Goal: Answer question/provide support: Share knowledge or assist other users

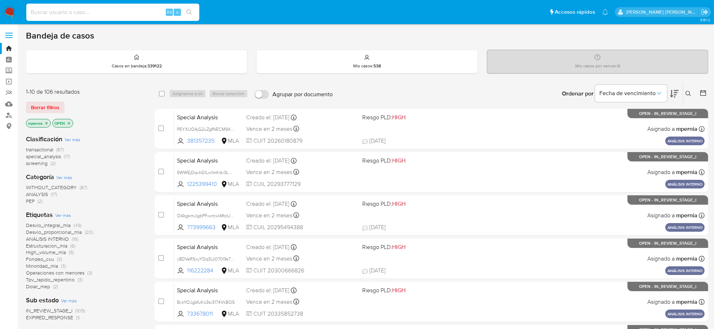
click at [68, 16] on input at bounding box center [112, 12] width 173 height 9
paste input "168633065"
type input "168633065"
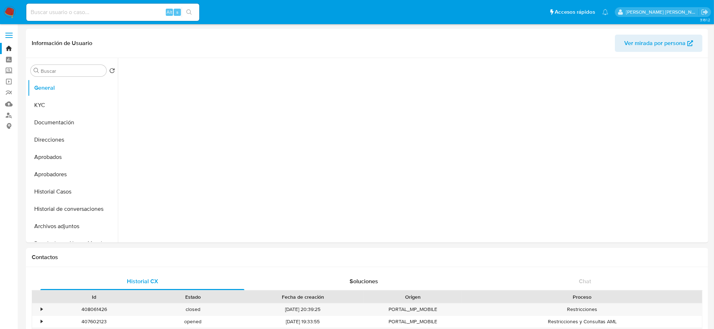
select select "10"
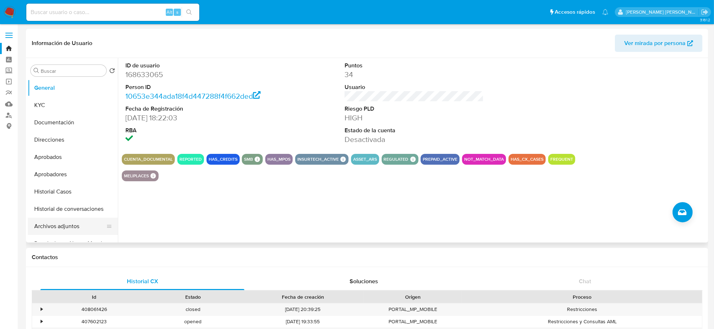
click at [71, 229] on button "Archivos adjuntos" at bounding box center [70, 226] width 84 height 17
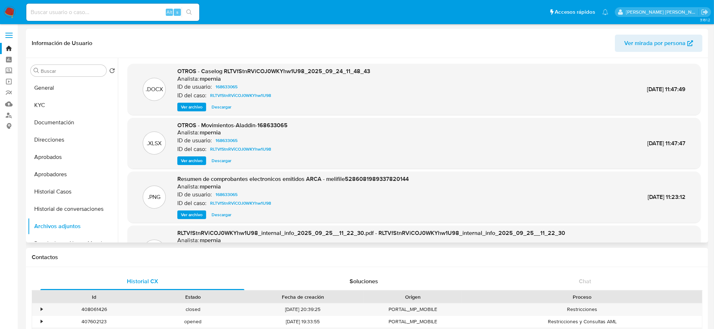
click at [190, 105] on span "Ver archivo" at bounding box center [192, 106] width 22 height 7
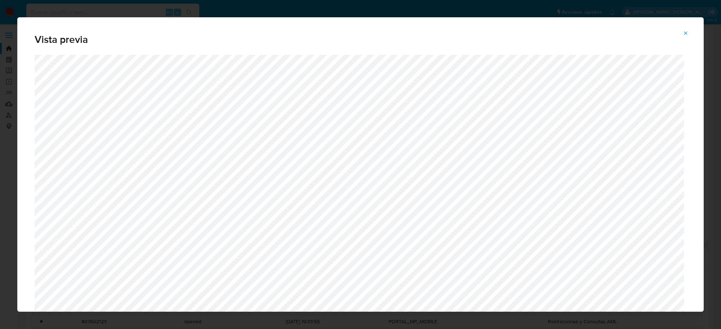
click at [688, 31] on icon "Attachment preview" at bounding box center [686, 33] width 6 height 6
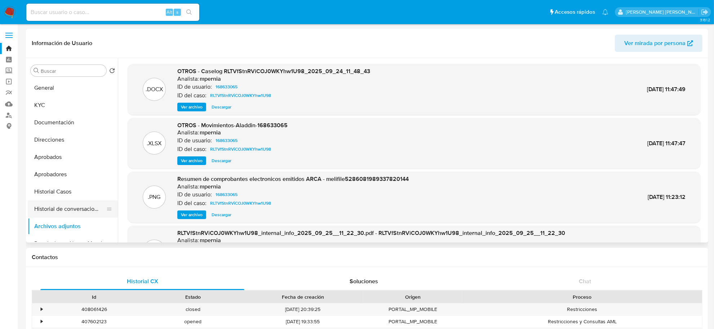
click at [54, 206] on button "Historial de conversaciones" at bounding box center [70, 208] width 84 height 17
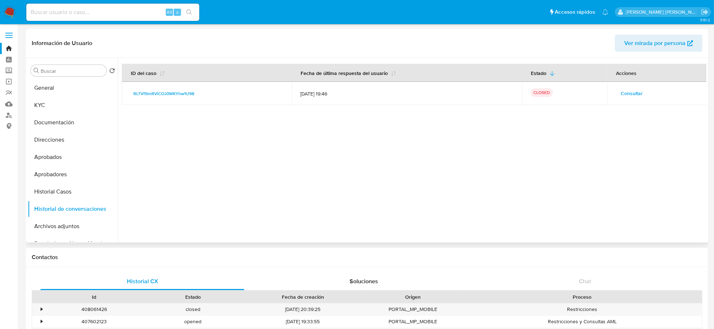
click at [635, 93] on span "Consultar" at bounding box center [632, 93] width 22 height 10
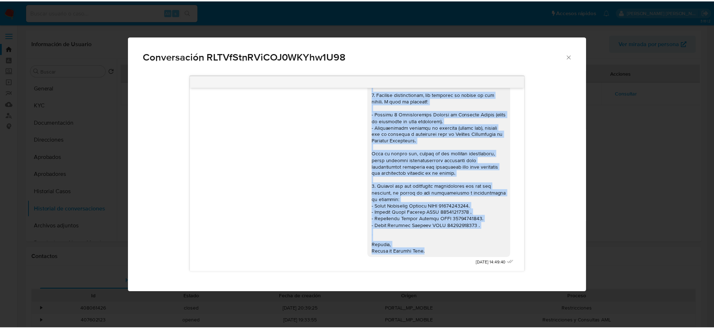
scroll to position [772, 0]
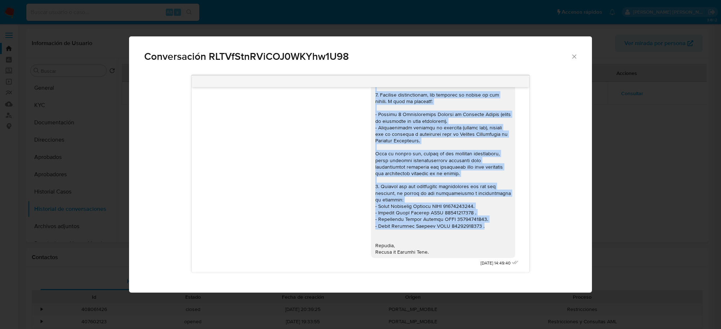
drag, startPoint x: 374, startPoint y: 164, endPoint x: 472, endPoint y: 228, distance: 116.8
click at [472, 228] on div "Comunicación" at bounding box center [443, 94] width 144 height 327
copy div "1. Detalla la actividad que realizas a través de tu cuenta. De corresponder a u…"
click at [574, 58] on icon "Cerrar" at bounding box center [574, 56] width 7 height 7
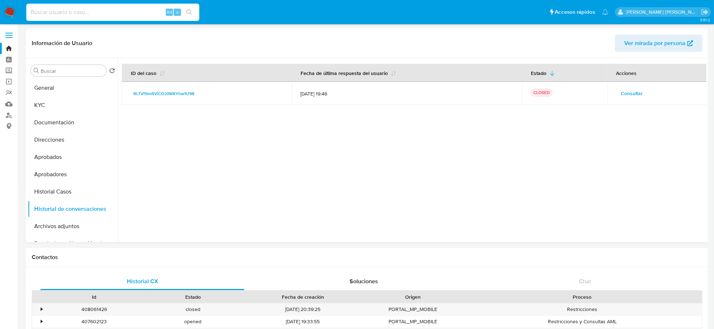
click at [91, 11] on input at bounding box center [112, 12] width 173 height 9
paste input "407421185"
type input "407421185"
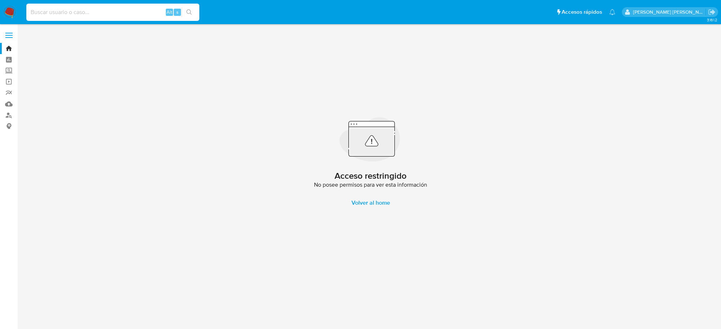
click at [70, 15] on input at bounding box center [112, 12] width 173 height 9
paste input "407421185"
drag, startPoint x: 51, startPoint y: 8, endPoint x: 21, endPoint y: 8, distance: 30.7
click at [21, 8] on nav "Pausado Ver notificaciones 407421185 Alt s Accesos rápidos Presiona las siguien…" at bounding box center [360, 12] width 721 height 24
paste input "Cust 232546723 - CX 407421185 (aporta doc para ver)"
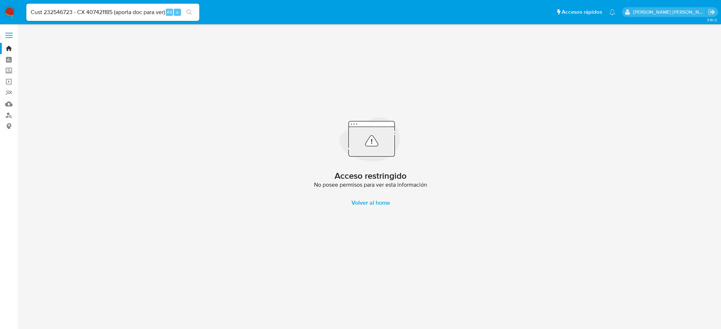
click at [139, 12] on input "Cust 232546723 - CX 407421185 (aporta doc para ver)" at bounding box center [112, 12] width 173 height 9
paste input "232546723"
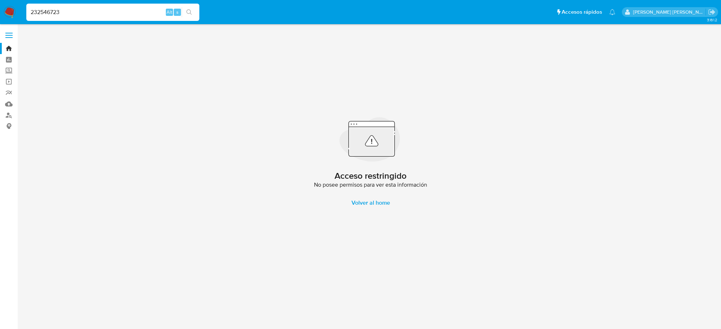
type input "232546723"
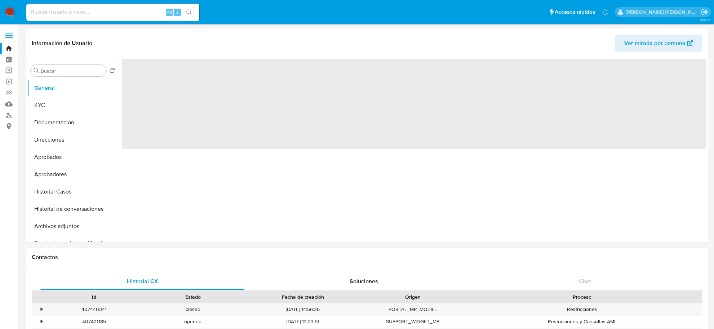
select select "10"
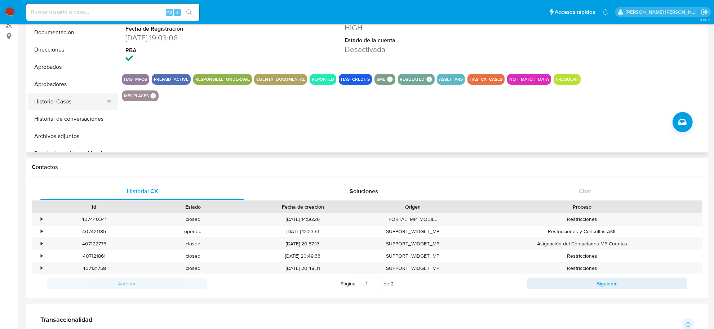
scroll to position [45, 0]
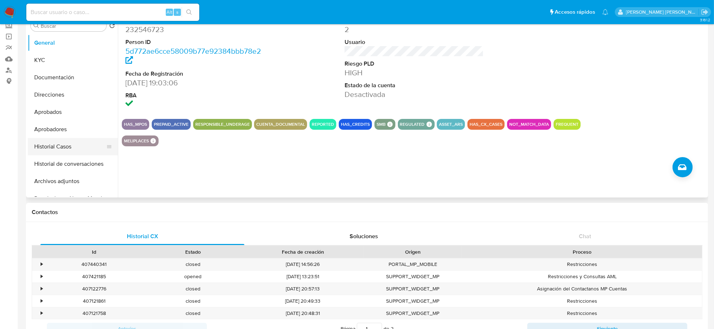
click at [57, 142] on button "Historial Casos" at bounding box center [70, 146] width 84 height 17
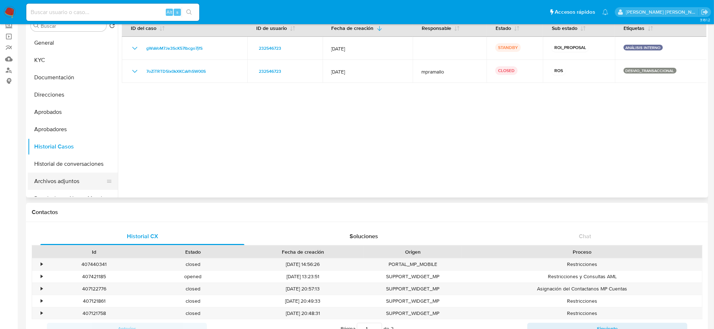
click at [66, 182] on button "Archivos adjuntos" at bounding box center [70, 181] width 84 height 17
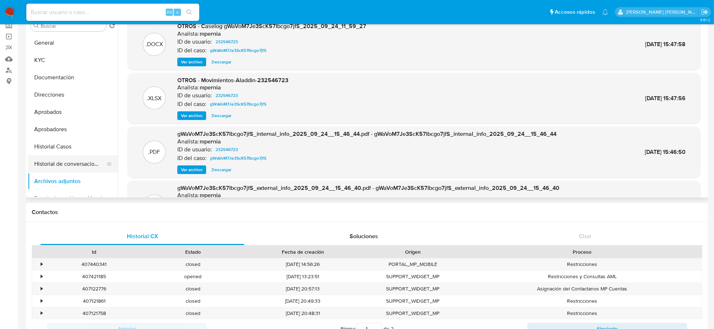
click at [67, 165] on button "Historial de conversaciones" at bounding box center [70, 163] width 84 height 17
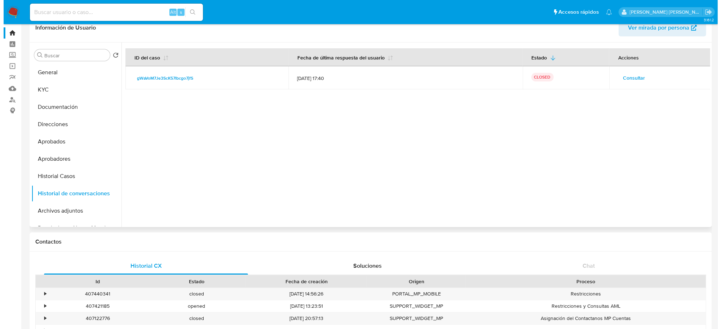
scroll to position [0, 0]
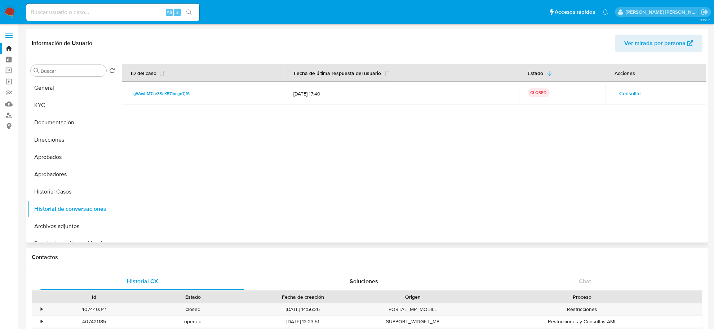
click at [640, 93] on button "Consultar" at bounding box center [630, 94] width 32 height 12
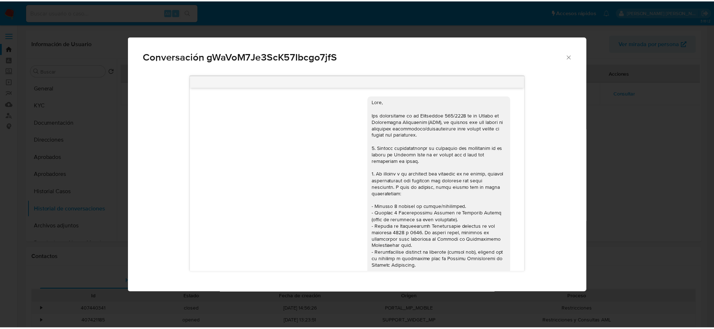
scroll to position [826, 0]
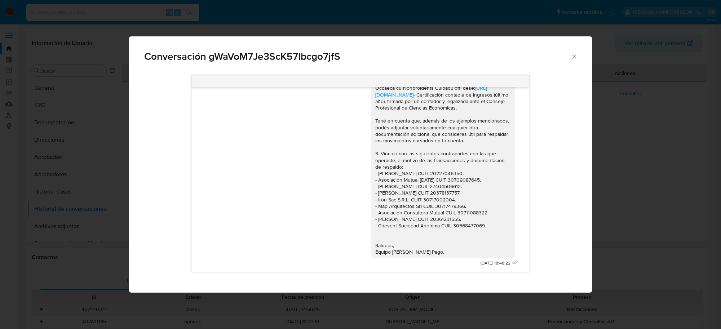
click at [575, 57] on icon "Cerrar" at bounding box center [574, 56] width 4 height 4
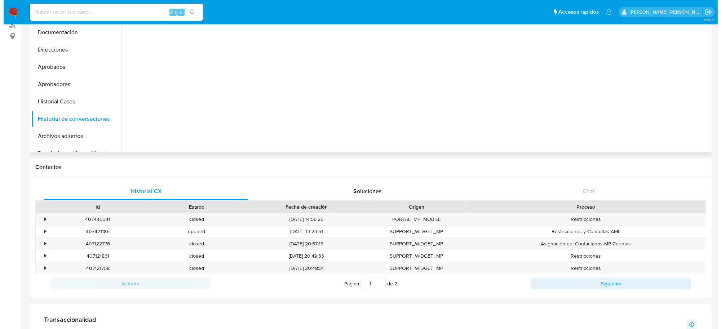
scroll to position [0, 0]
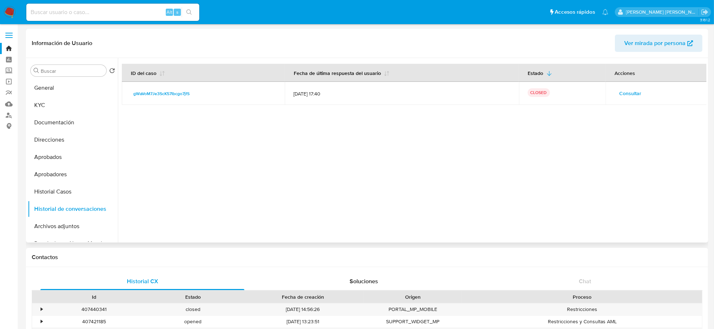
click at [626, 90] on span "Consultar" at bounding box center [630, 93] width 22 height 10
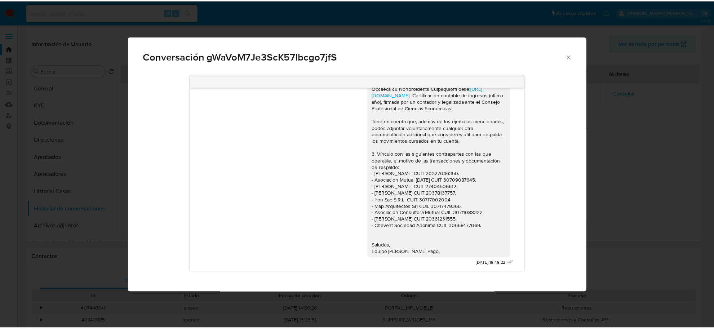
scroll to position [826, 0]
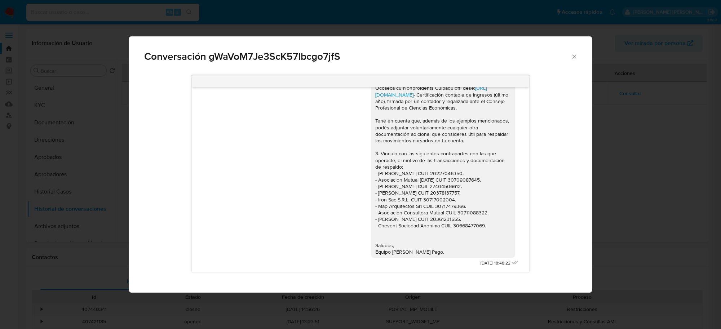
drag, startPoint x: 368, startPoint y: 132, endPoint x: 489, endPoint y: 225, distance: 152.2
click at [489, 225] on div "https://www.mercadopago.com.ar/ayuda/30181 - Certificación contable de ingresos…" at bounding box center [443, 65] width 136 height 380
copy div "1. Detalla la actividad que realizas a través de tu cuenta. De corresponder a u…"
click at [575, 53] on icon "Cerrar" at bounding box center [574, 56] width 7 height 7
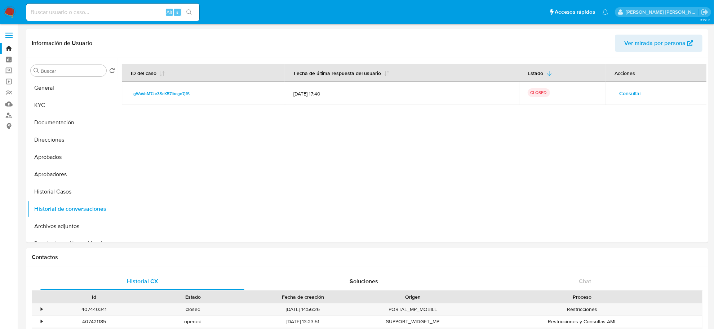
click at [92, 13] on input at bounding box center [112, 12] width 173 height 9
paste input "362742157"
type input "362742157"
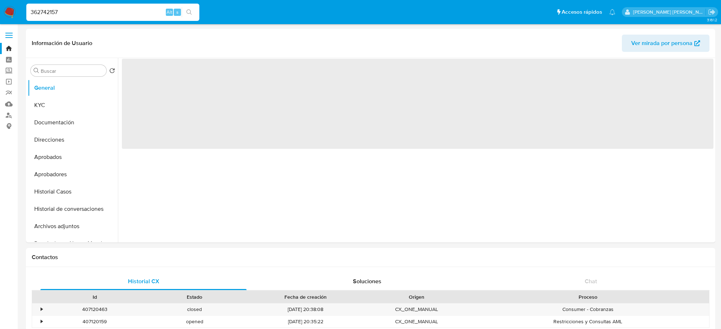
select select "10"
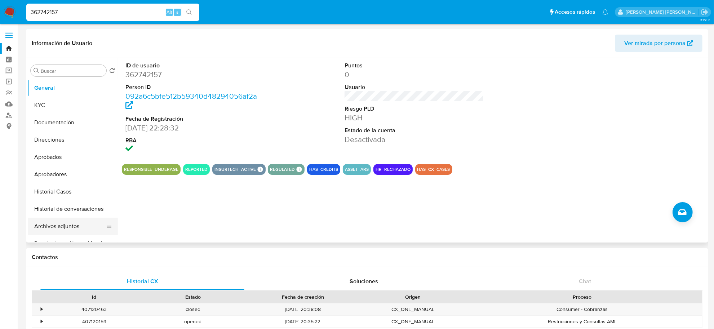
click at [66, 224] on button "Archivos adjuntos" at bounding box center [70, 226] width 84 height 17
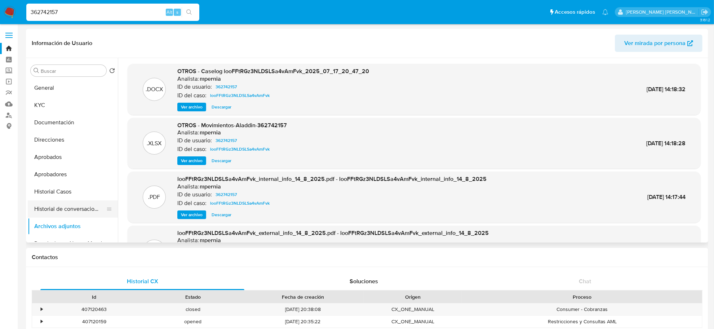
click at [44, 212] on button "Historial de conversaciones" at bounding box center [70, 208] width 84 height 17
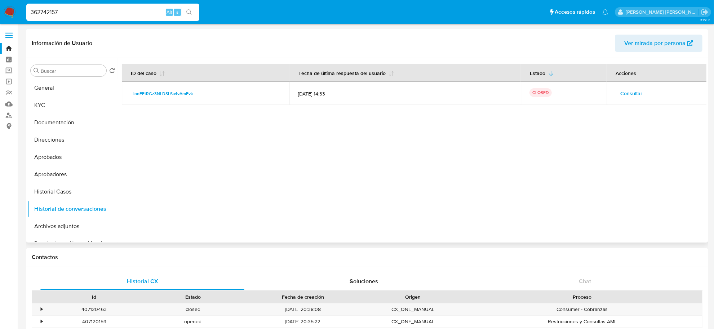
click at [622, 96] on span "Consultar" at bounding box center [632, 93] width 22 height 10
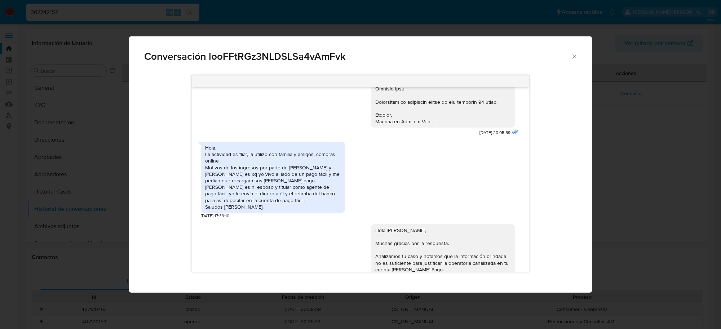
scroll to position [685, 0]
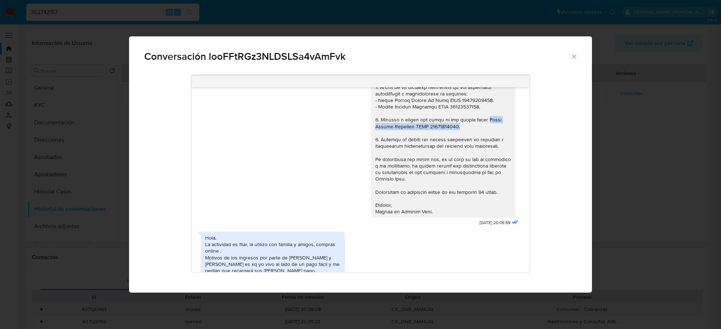
drag, startPoint x: 478, startPoint y: 132, endPoint x: 479, endPoint y: 141, distance: 8.7
click at [479, 141] on div "Comunicación" at bounding box center [443, 110] width 136 height 210
copy div "Pedro Daniel Bertadyn CUIT 20292723823."
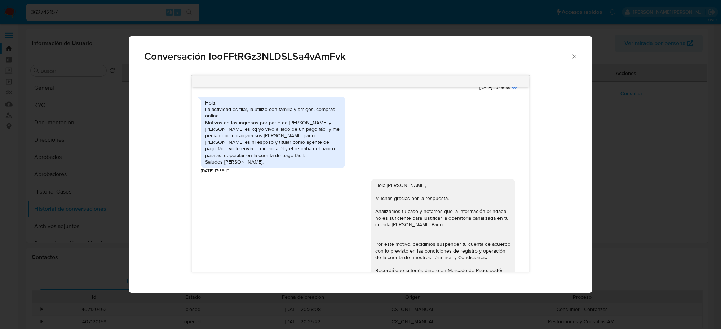
scroll to position [910, 0]
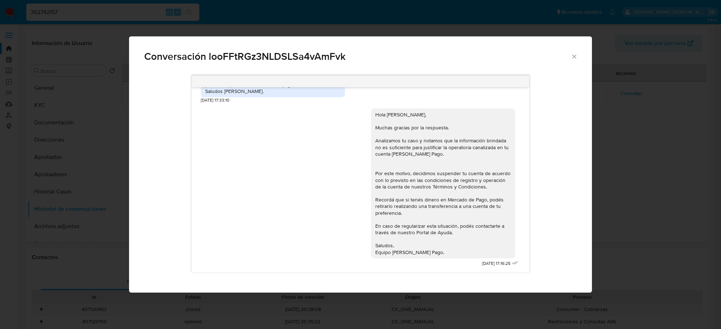
click at [571, 58] on icon "Cerrar" at bounding box center [574, 56] width 7 height 7
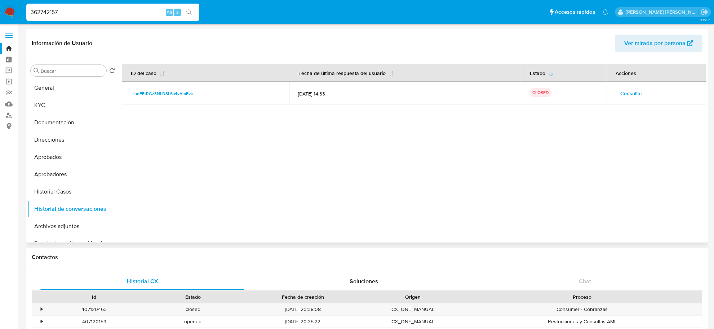
click at [630, 96] on span "Consultar" at bounding box center [632, 93] width 22 height 10
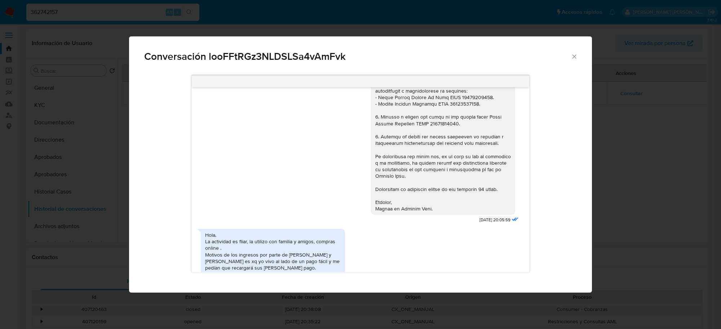
scroll to position [685, 0]
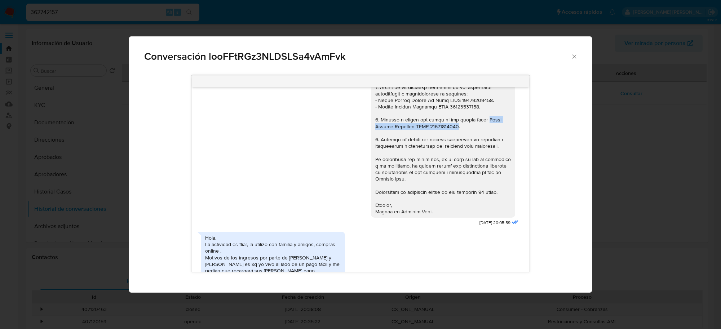
drag, startPoint x: 478, startPoint y: 132, endPoint x: 450, endPoint y: 141, distance: 29.8
click at [450, 141] on div "Comunicación" at bounding box center [443, 110] width 136 height 210
copy div "Pedro Daniel Bertadyn CUIT 20292723823"
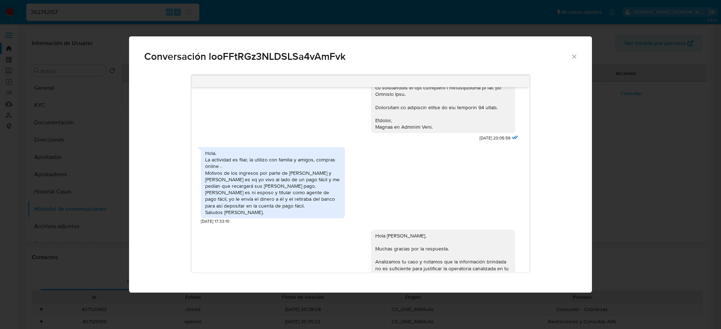
scroll to position [820, 0]
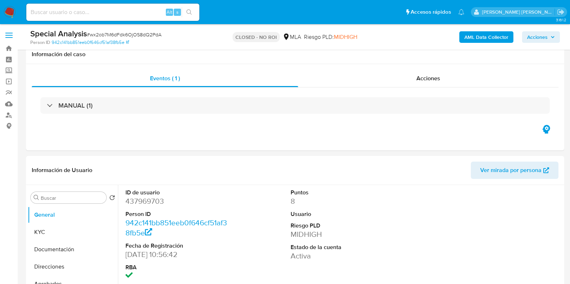
select select "10"
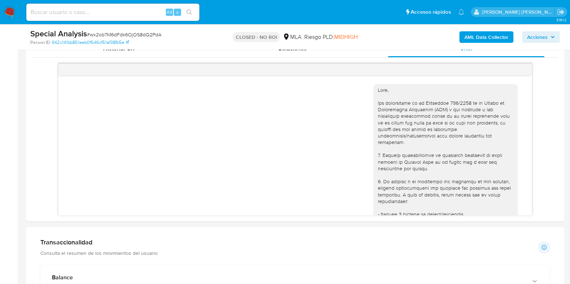
scroll to position [640, 0]
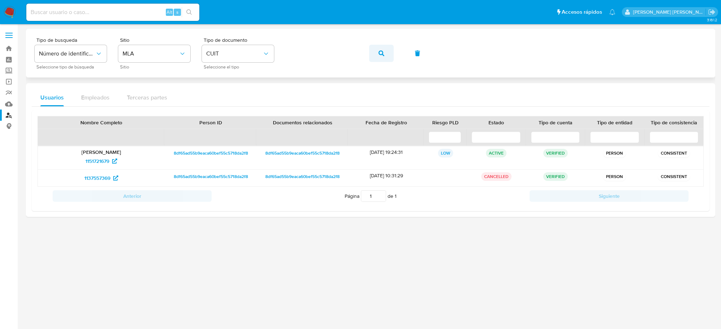
click at [381, 54] on icon "button" at bounding box center [382, 53] width 6 height 6
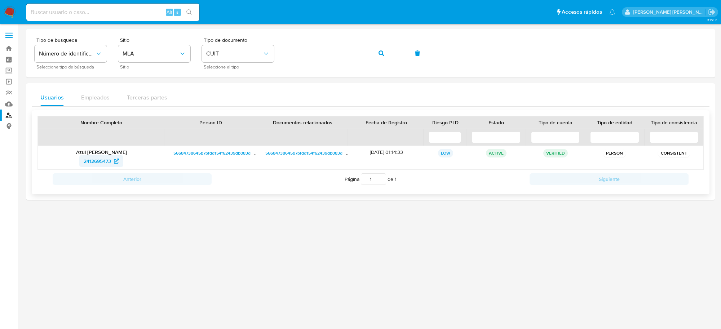
click at [95, 161] on span "2412695473" at bounding box center [97, 161] width 27 height 12
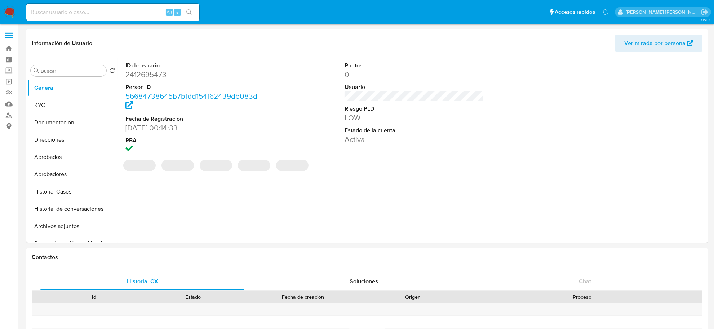
select select "10"
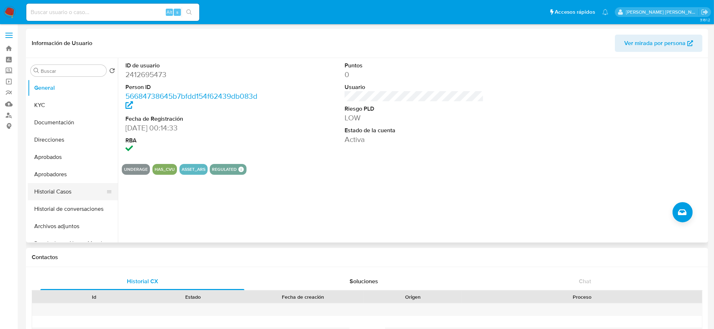
click at [60, 197] on button "Historial Casos" at bounding box center [70, 191] width 84 height 17
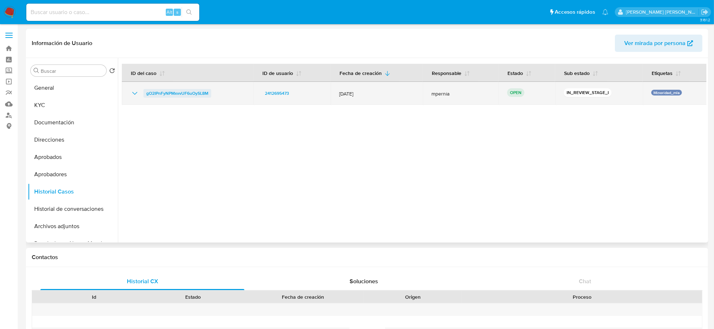
click at [195, 94] on span "gO2IPnFyNPMxvvUF6uOySL8M" at bounding box center [177, 93] width 62 height 9
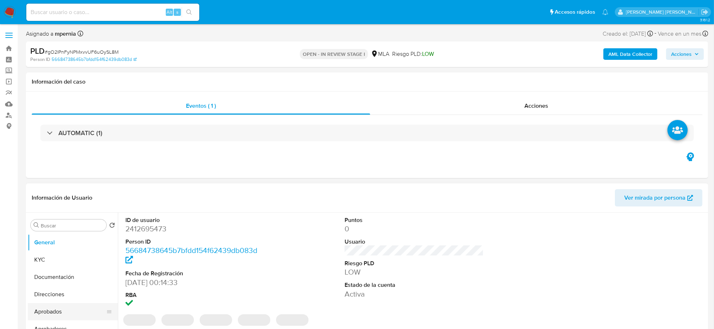
select select "10"
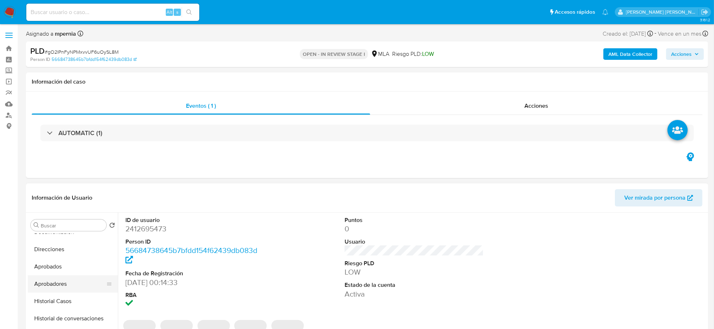
click at [66, 291] on button "Aprobadores" at bounding box center [70, 283] width 84 height 17
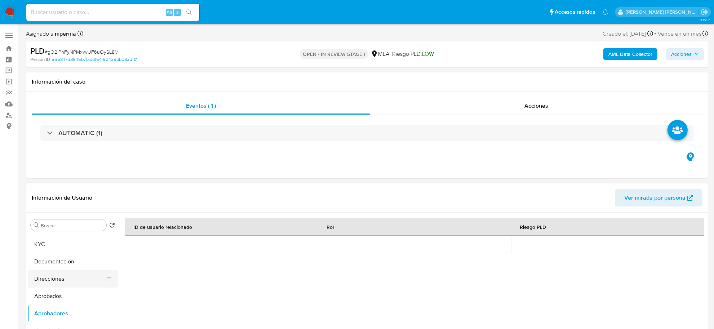
scroll to position [0, 0]
click at [47, 260] on button "KYC" at bounding box center [70, 259] width 84 height 17
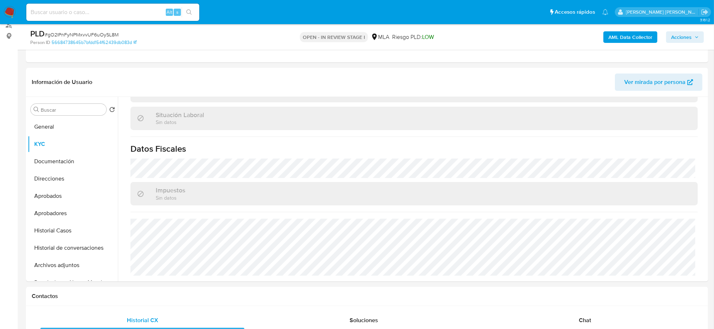
scroll to position [373, 0]
click at [40, 165] on button "Documentación" at bounding box center [70, 161] width 84 height 17
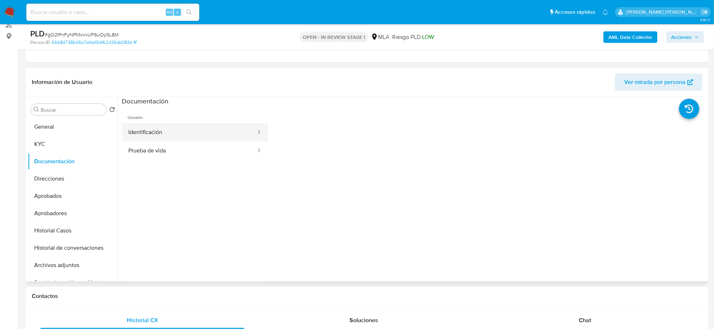
click at [175, 134] on button "Identificación" at bounding box center [189, 132] width 135 height 18
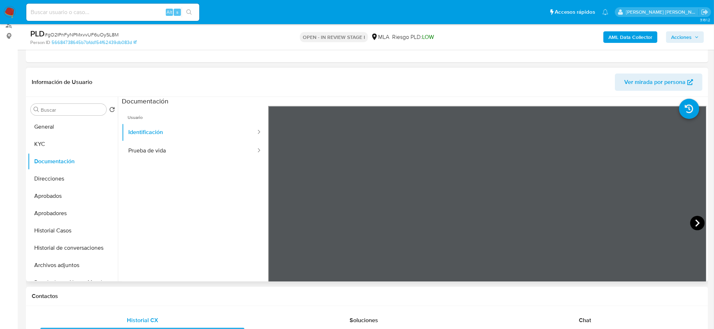
click at [691, 219] on icon at bounding box center [698, 223] width 14 height 14
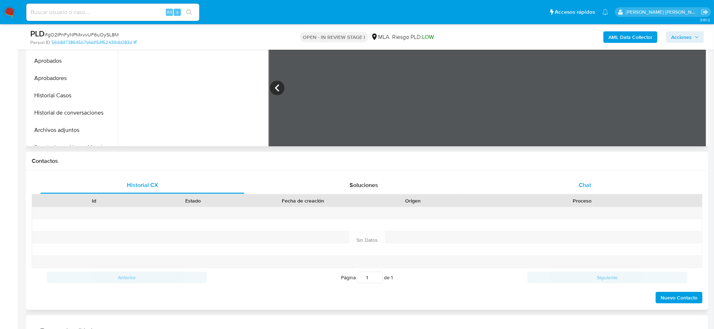
click at [576, 184] on div "Chat" at bounding box center [585, 185] width 204 height 17
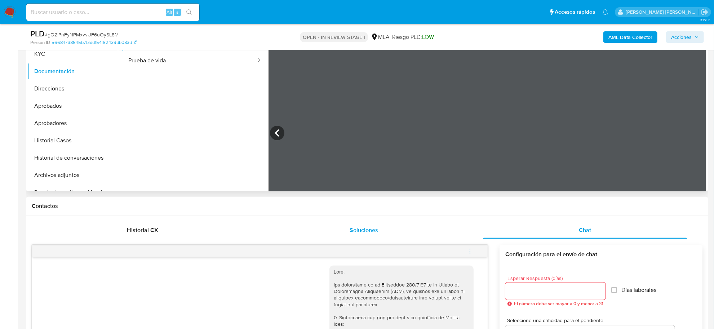
scroll to position [0, 0]
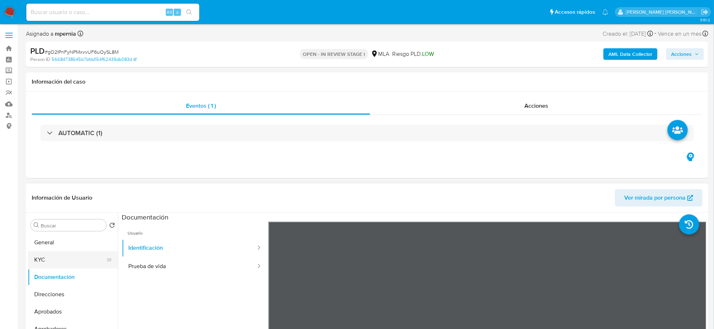
click at [62, 264] on button "KYC" at bounding box center [70, 259] width 84 height 17
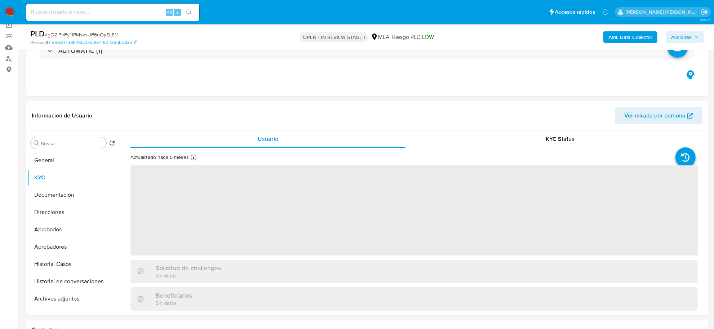
scroll to position [135, 0]
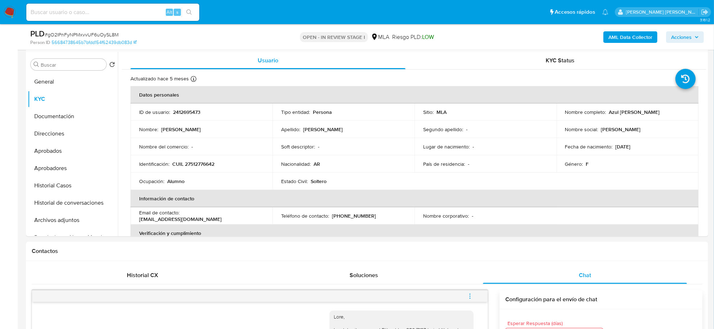
drag, startPoint x: 606, startPoint y: 110, endPoint x: 652, endPoint y: 114, distance: 45.2
click at [655, 114] on p "Azul Jazmin Mondino" at bounding box center [634, 112] width 51 height 6
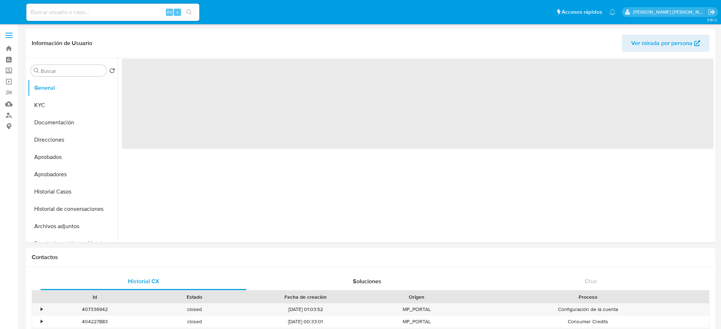
select select "10"
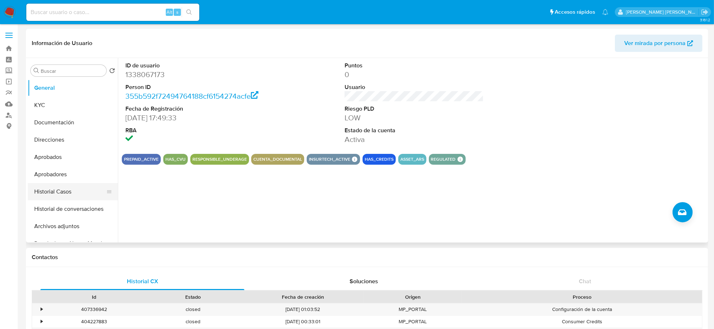
click at [53, 190] on button "Historial Casos" at bounding box center [70, 191] width 84 height 17
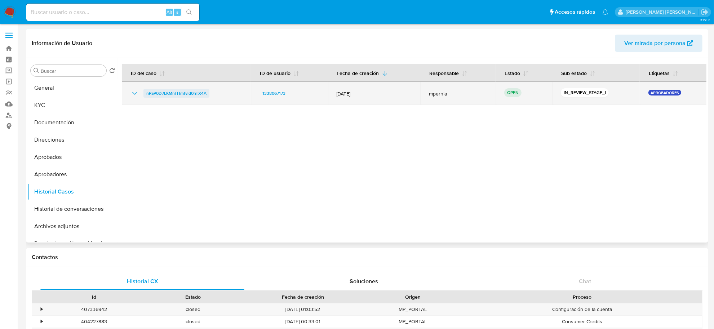
click at [185, 94] on span "nPaP0D7LKMnTHmfvld0hTX4A" at bounding box center [176, 93] width 60 height 9
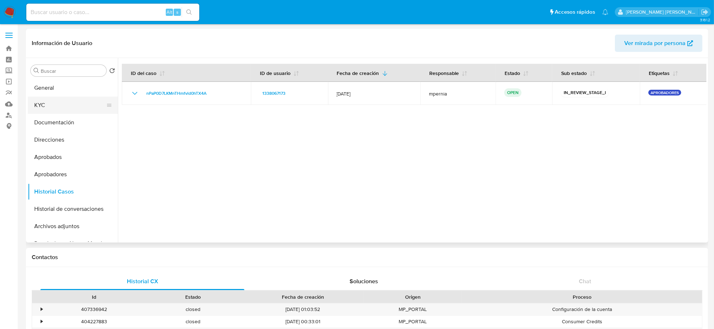
click at [63, 101] on button "KYC" at bounding box center [70, 105] width 84 height 17
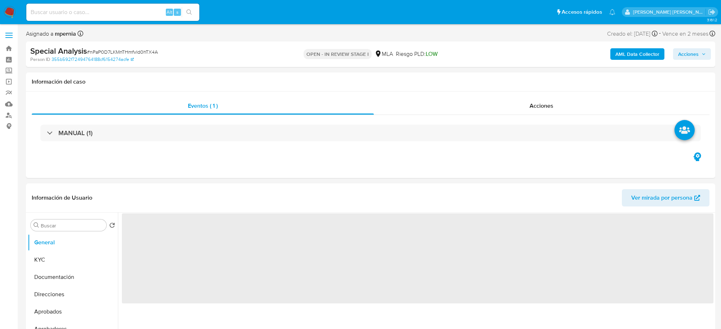
select select "10"
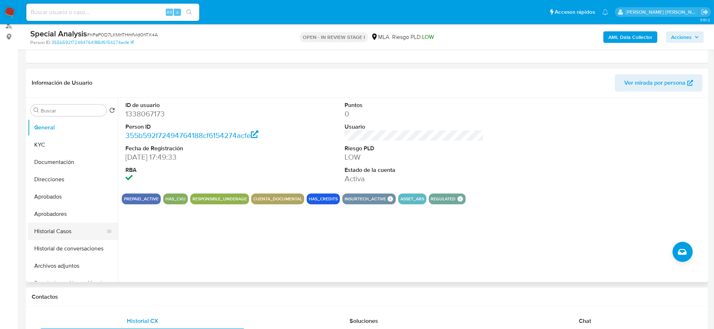
scroll to position [90, 0]
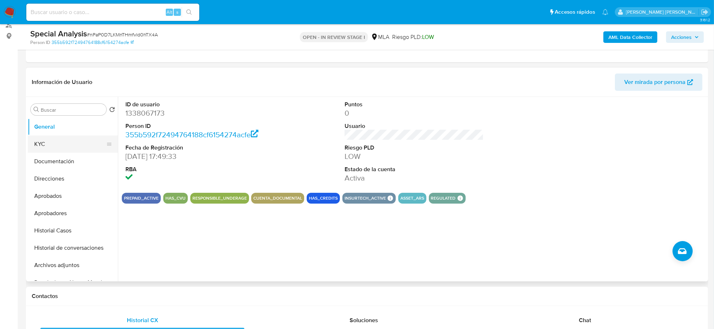
click at [48, 144] on button "KYC" at bounding box center [70, 144] width 84 height 17
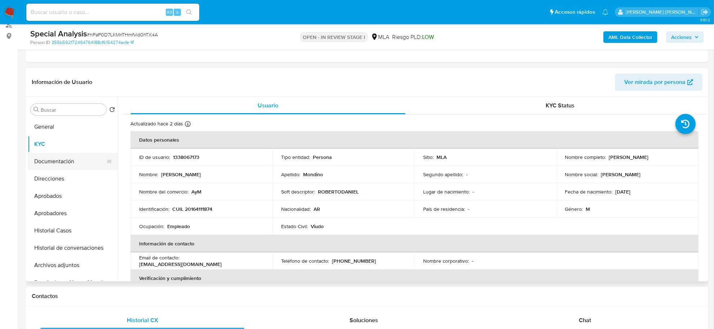
click at [53, 163] on button "Documentación" at bounding box center [70, 161] width 84 height 17
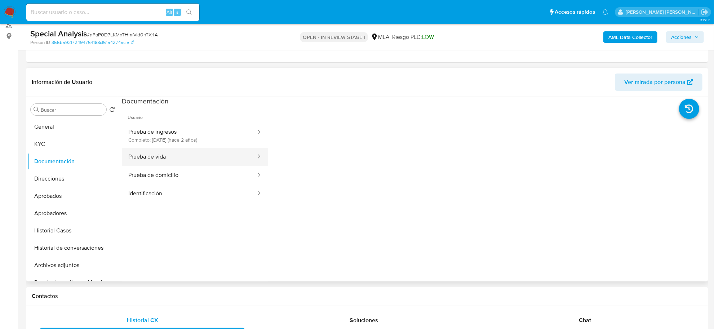
click at [181, 152] on button "Prueba de vida" at bounding box center [189, 157] width 135 height 18
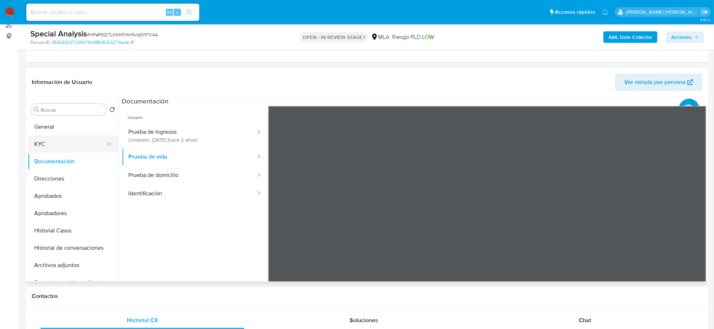
click at [47, 145] on button "KYC" at bounding box center [70, 144] width 84 height 17
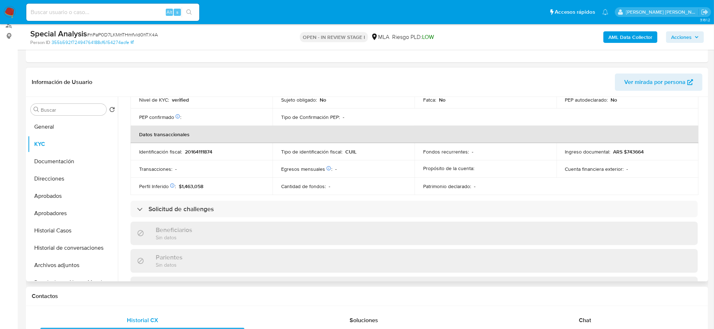
scroll to position [366, 0]
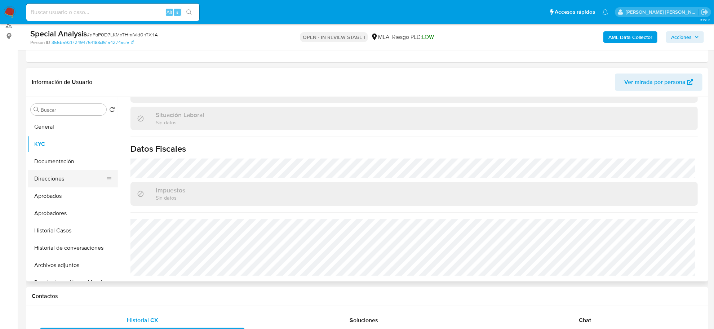
click at [61, 182] on button "Direcciones" at bounding box center [70, 178] width 84 height 17
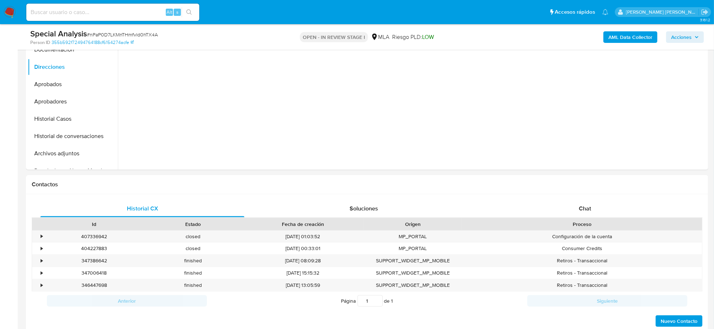
scroll to position [316, 0]
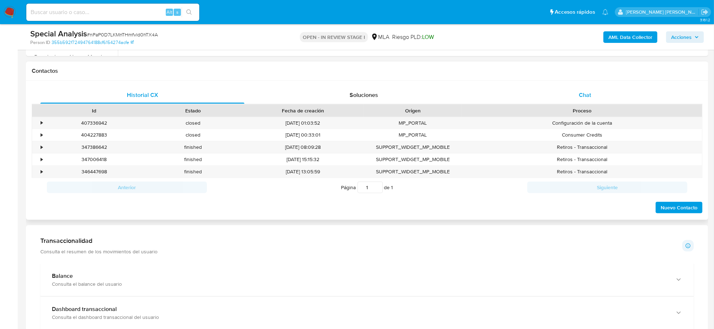
click at [588, 94] on span "Chat" at bounding box center [585, 95] width 12 height 8
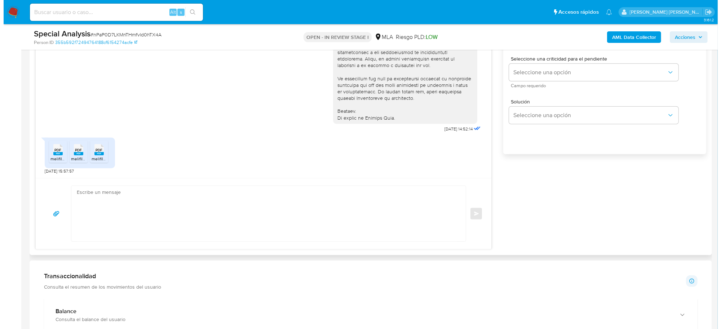
scroll to position [270, 0]
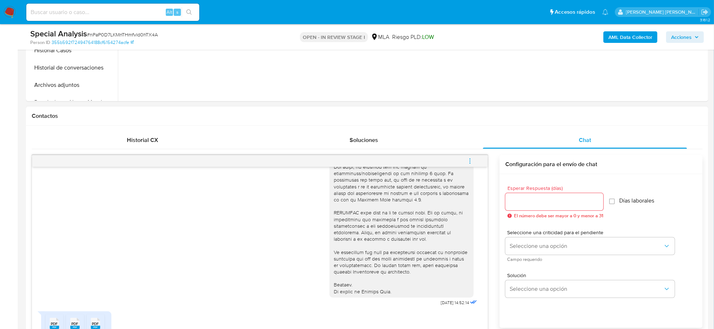
click at [471, 161] on icon "menu-action" at bounding box center [470, 161] width 6 height 6
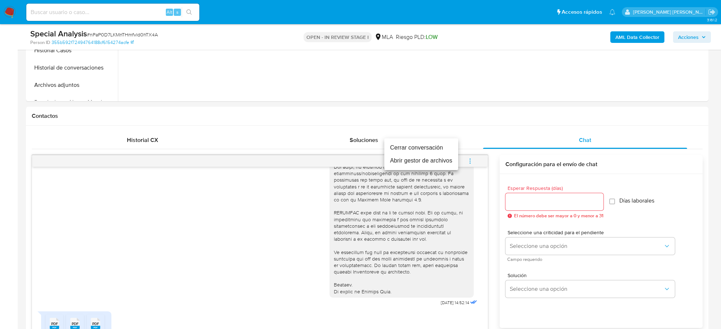
click at [431, 162] on li "Abrir gestor de archivos" at bounding box center [421, 160] width 74 height 13
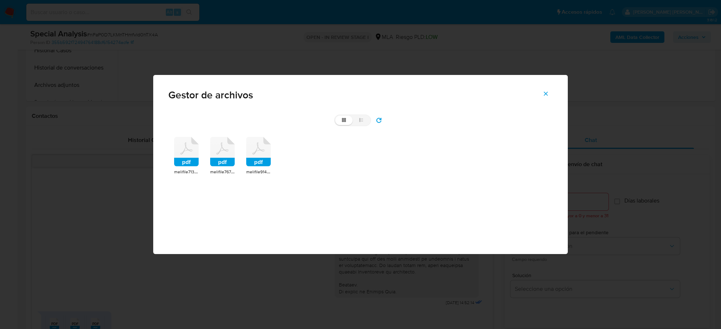
click at [186, 165] on rect at bounding box center [186, 162] width 25 height 9
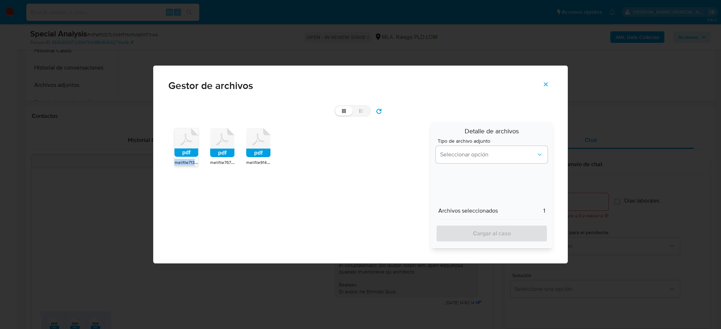
click at [186, 165] on span "melifile7136842883840421766.pdf" at bounding box center [208, 162] width 66 height 7
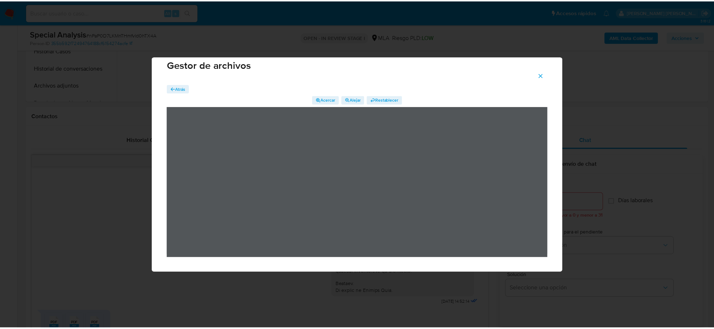
scroll to position [0, 0]
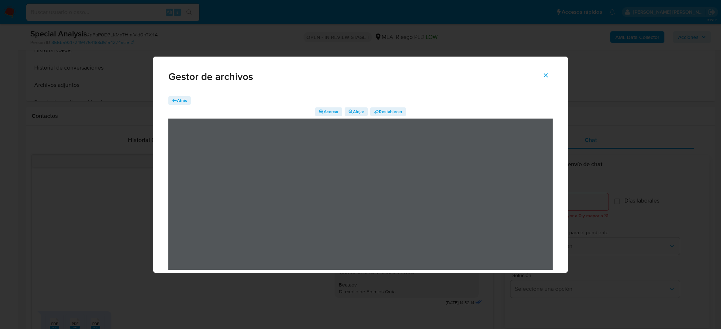
click at [547, 74] on icon "Cerrar" at bounding box center [546, 75] width 4 height 4
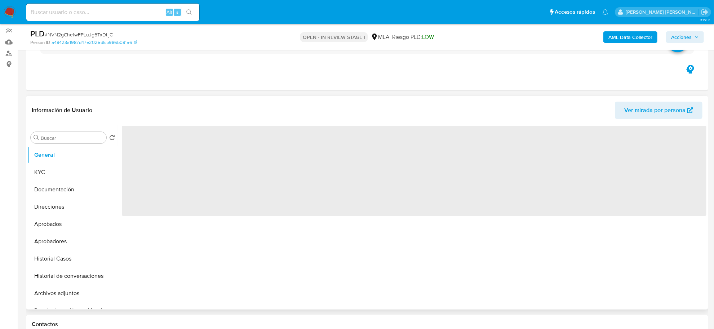
select select "10"
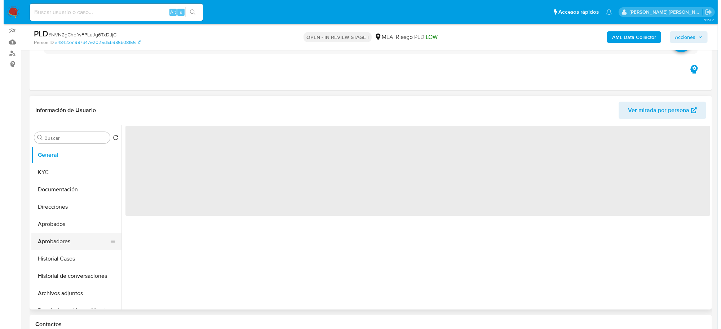
scroll to position [90, 0]
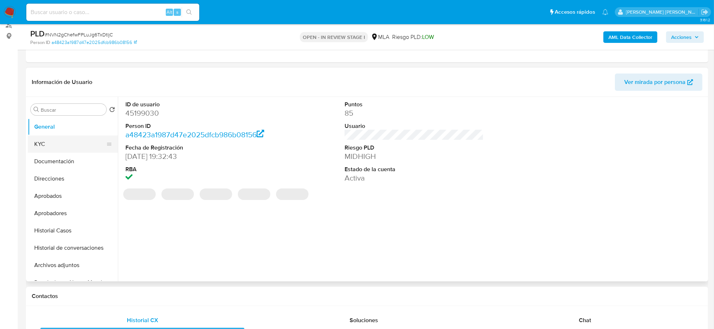
click at [46, 143] on button "KYC" at bounding box center [70, 144] width 84 height 17
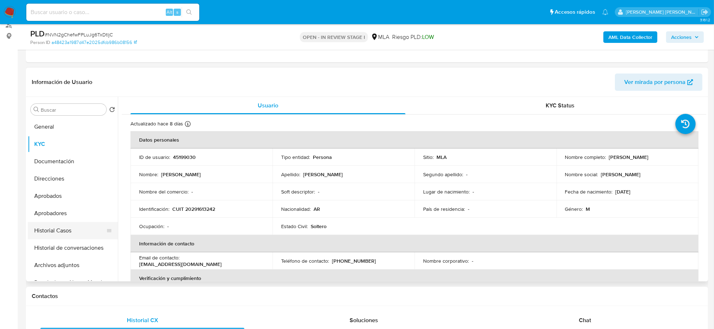
click at [58, 229] on button "Historial Casos" at bounding box center [70, 230] width 84 height 17
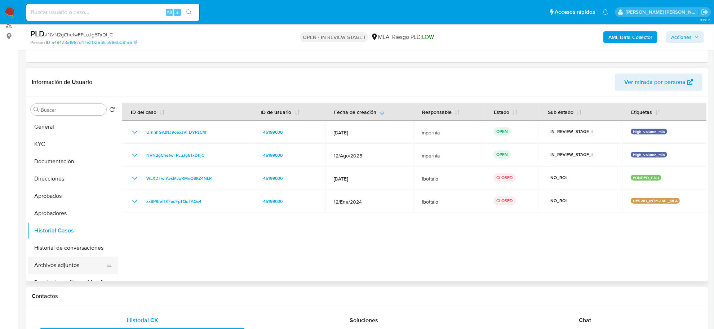
click at [53, 264] on button "Archivos adjuntos" at bounding box center [70, 265] width 84 height 17
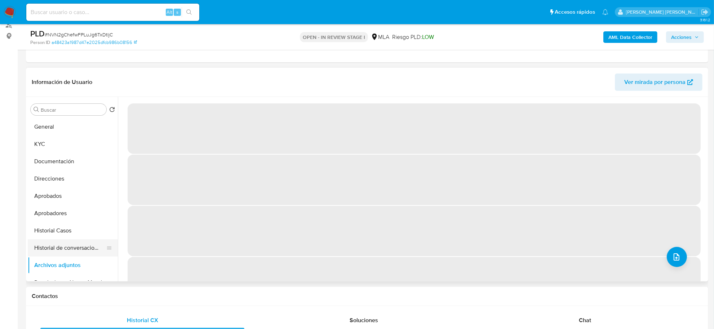
click at [58, 251] on button "Historial de conversaciones" at bounding box center [70, 247] width 84 height 17
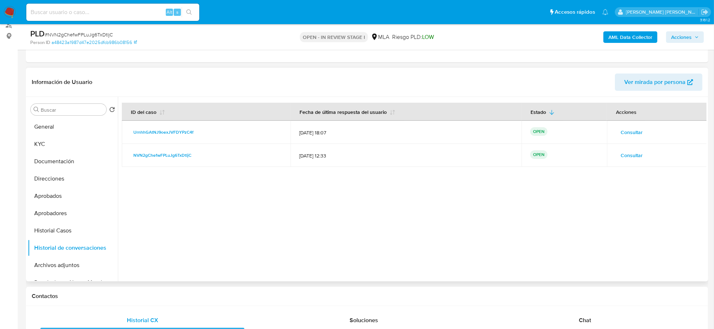
click at [628, 154] on span "Consultar" at bounding box center [632, 155] width 22 height 10
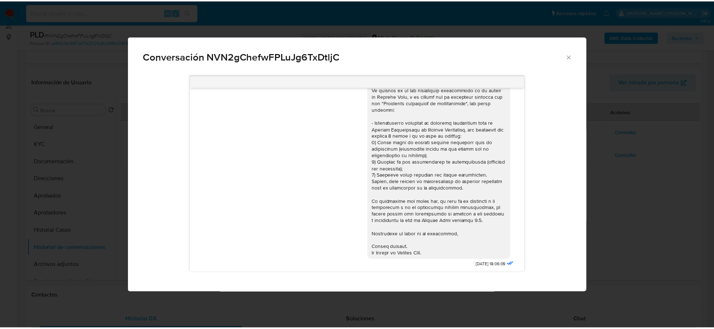
scroll to position [502, 0]
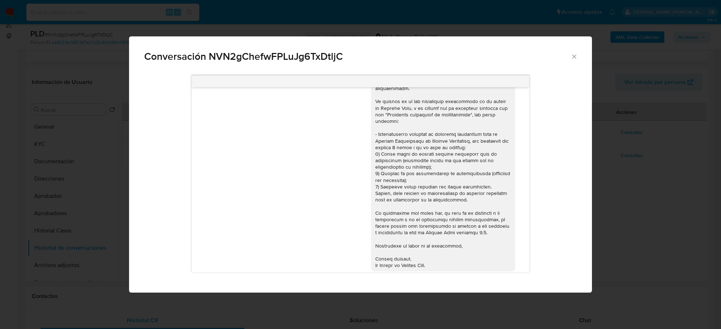
click at [577, 58] on icon "Cerrar" at bounding box center [574, 56] width 7 height 7
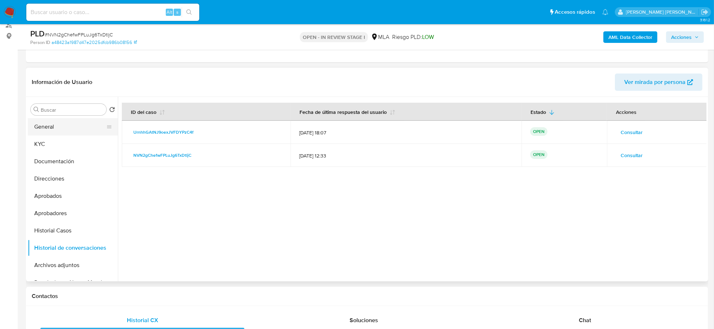
click at [50, 129] on button "General" at bounding box center [70, 126] width 84 height 17
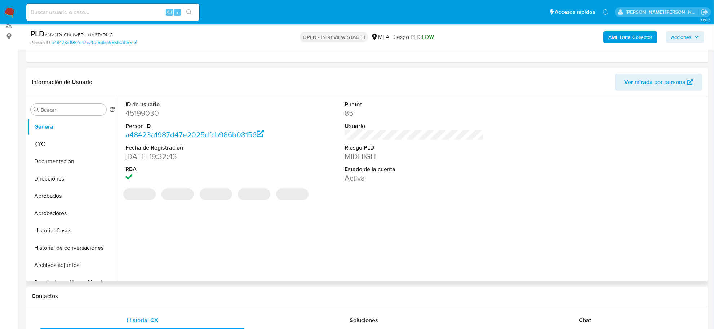
click at [147, 114] on dd "45199030" at bounding box center [194, 113] width 139 height 10
copy dd "45199030"
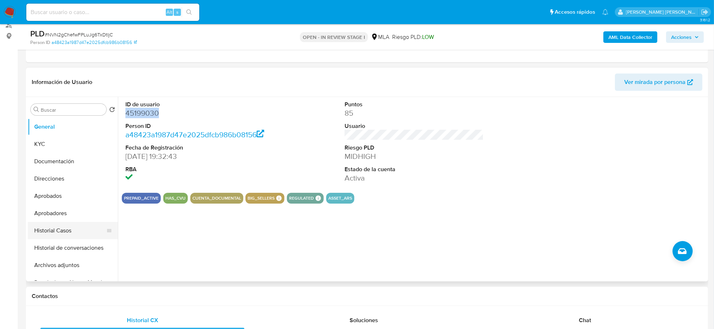
click at [53, 233] on button "Historial Casos" at bounding box center [70, 230] width 84 height 17
